Goal: Entertainment & Leisure: Consume media (video, audio)

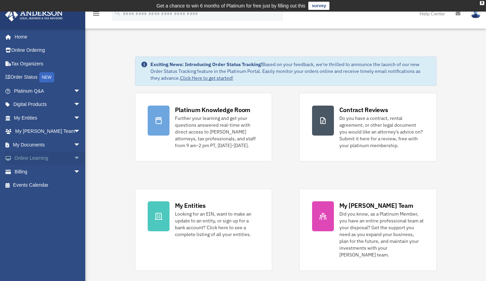
click at [25, 88] on link "Online Learning arrow_drop_down" at bounding box center [48, 159] width 86 height 14
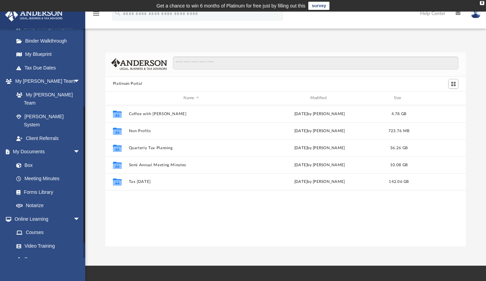
scroll to position [140, 0]
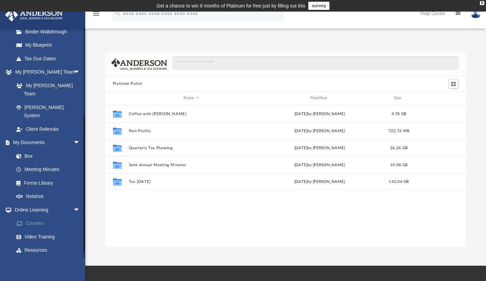
click at [35, 217] on link "Courses" at bounding box center [50, 224] width 81 height 14
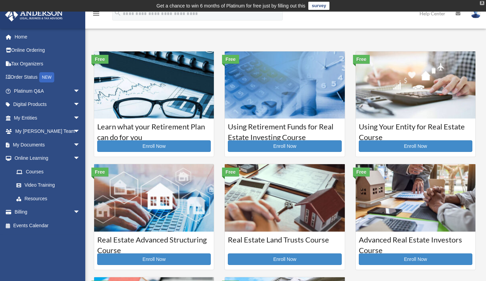
click at [484, 3] on div "X" at bounding box center [482, 3] width 4 height 4
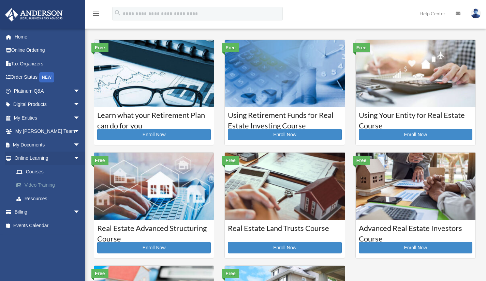
click at [38, 185] on link "Video Training" at bounding box center [50, 186] width 81 height 14
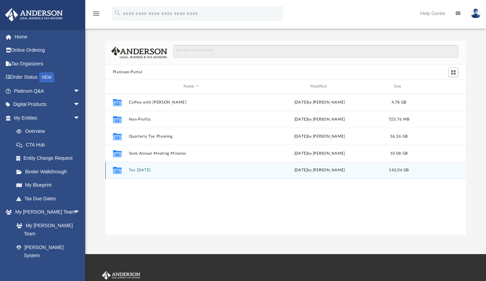
scroll to position [150, 355]
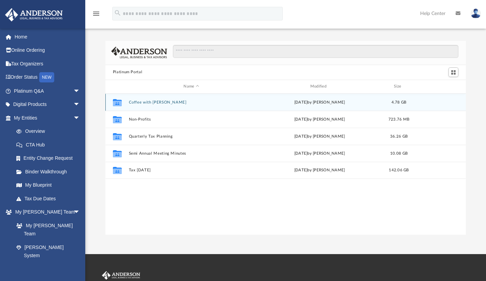
click at [153, 101] on button "Coffee with [PERSON_NAME]" at bounding box center [191, 102] width 125 height 4
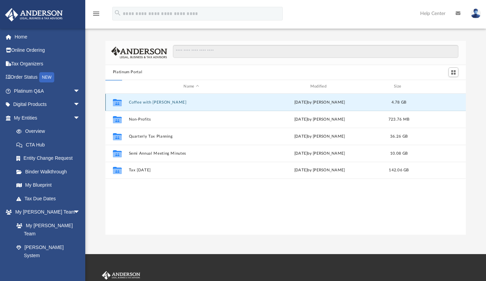
click at [152, 100] on button "Coffee with [PERSON_NAME]" at bounding box center [191, 102] width 125 height 4
click at [152, 100] on button "Coffee with Carl" at bounding box center [191, 102] width 125 height 4
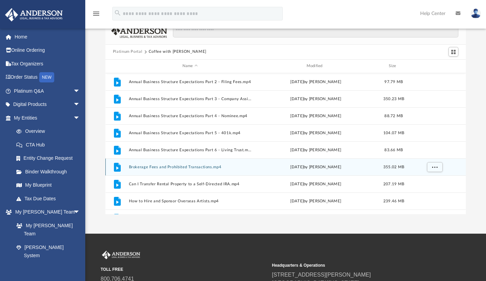
scroll to position [0, 0]
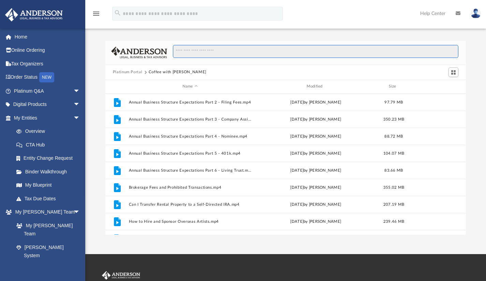
click at [199, 48] on input "Search files and folders" at bounding box center [316, 51] width 286 height 13
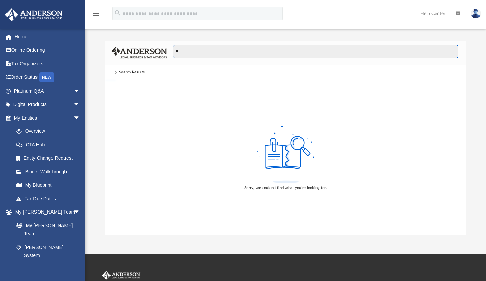
type input "*"
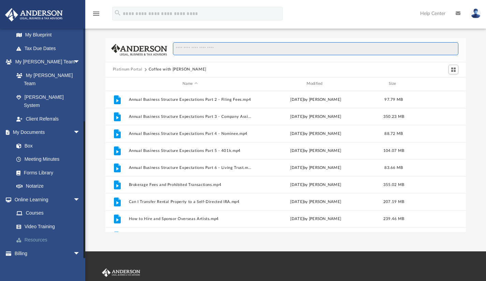
scroll to position [3, 0]
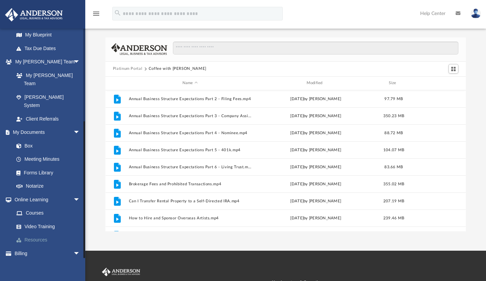
click at [35, 234] on link "Resources" at bounding box center [50, 241] width 81 height 14
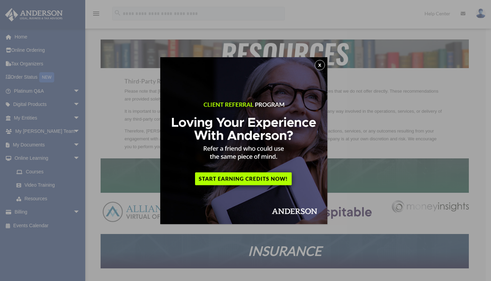
click at [325, 64] on button "x" at bounding box center [320, 65] width 10 height 10
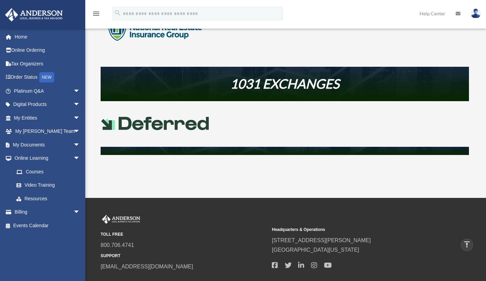
scroll to position [286, 0]
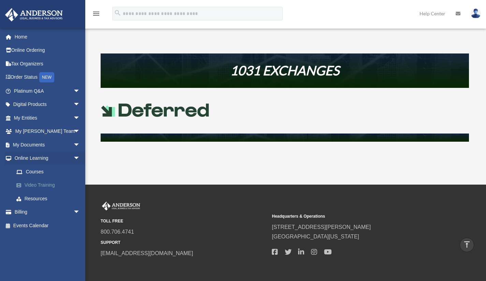
click at [43, 183] on link "Video Training" at bounding box center [50, 186] width 81 height 14
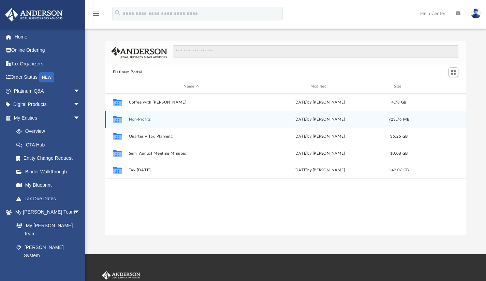
scroll to position [150, 355]
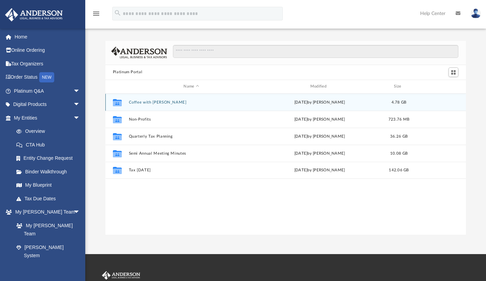
click at [164, 100] on button "Coffee with [PERSON_NAME]" at bounding box center [191, 102] width 125 height 4
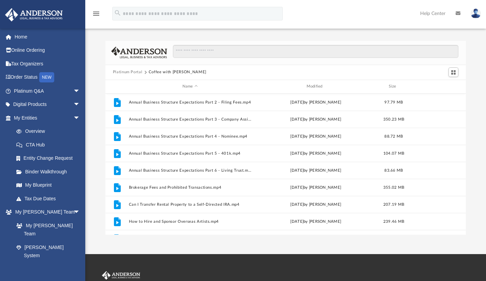
click at [164, 72] on button "Coffee with [PERSON_NAME]" at bounding box center [178, 72] width 58 height 6
click at [155, 71] on button "Coffee with [PERSON_NAME]" at bounding box center [178, 72] width 58 height 6
click at [127, 72] on button "Platinum Portal" at bounding box center [128, 72] width 30 height 6
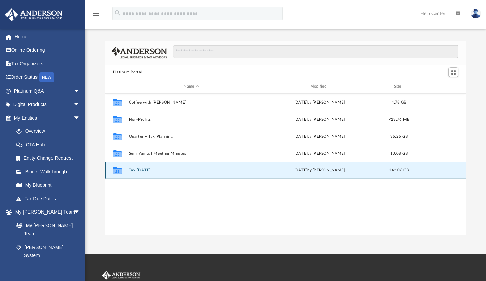
click at [137, 171] on button "Tax [DATE]" at bounding box center [191, 170] width 125 height 4
click at [137, 171] on button "Tax Tuesday" at bounding box center [191, 170] width 125 height 4
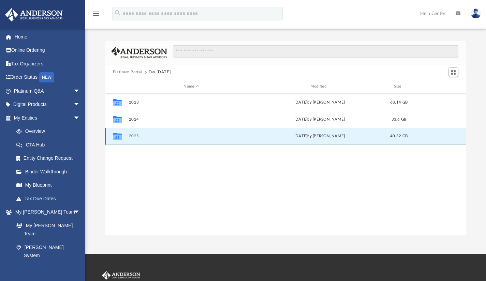
click at [133, 134] on button "2025" at bounding box center [191, 136] width 125 height 4
click at [134, 134] on button "2025" at bounding box center [191, 136] width 125 height 4
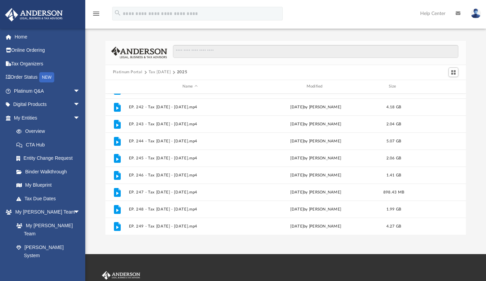
scroll to position [131, 0]
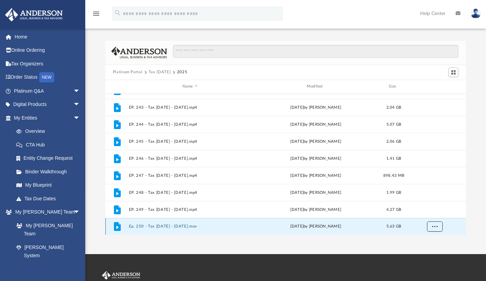
click at [433, 229] on button "More options" at bounding box center [435, 227] width 16 height 10
click at [433, 200] on li "Preview" at bounding box center [429, 201] width 20 height 7
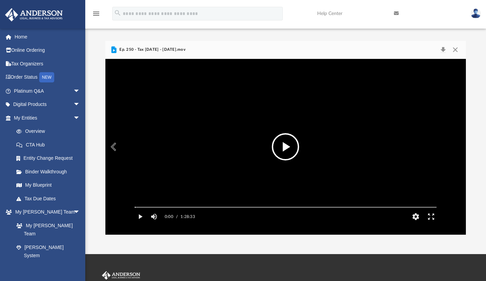
click at [289, 151] on button "File preview" at bounding box center [285, 146] width 27 height 27
click at [260, 158] on video "File preview" at bounding box center [285, 147] width 313 height 157
